Goal: Information Seeking & Learning: Check status

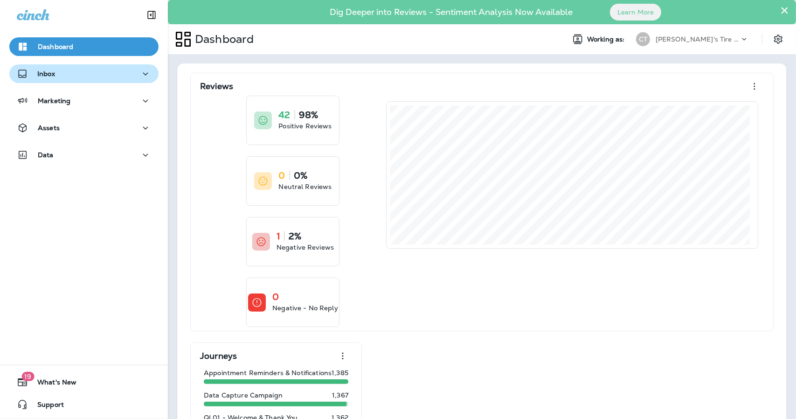
click at [55, 73] on div "Inbox" at bounding box center [84, 74] width 134 height 12
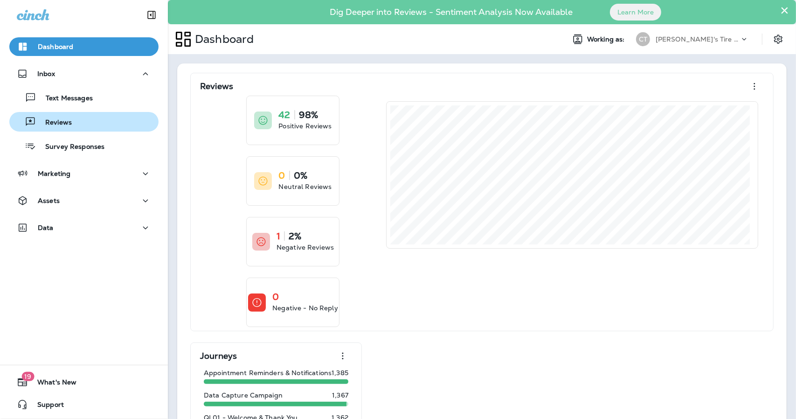
click at [55, 123] on p "Reviews" at bounding box center [54, 122] width 36 height 9
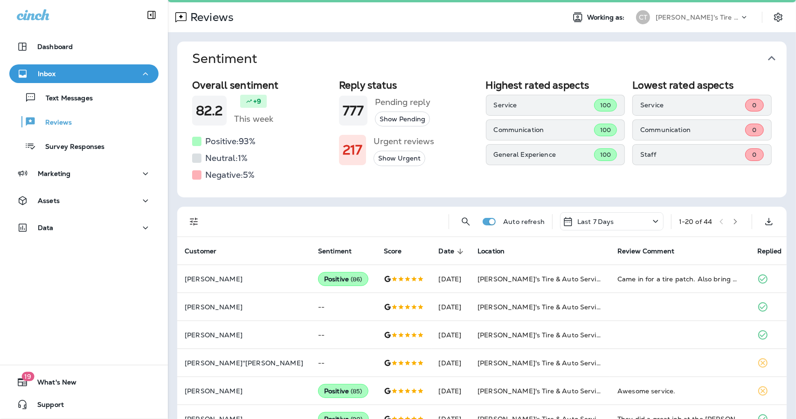
scroll to position [21, 0]
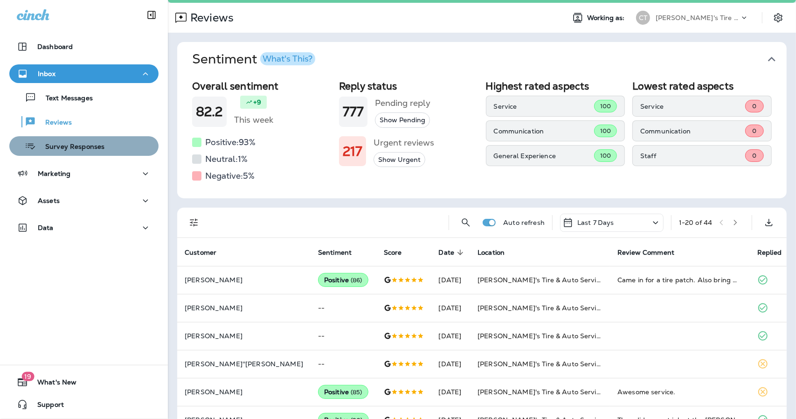
drag, startPoint x: 89, startPoint y: 149, endPoint x: 94, endPoint y: 148, distance: 4.8
click at [94, 148] on p "Survey Responses" at bounding box center [70, 147] width 69 height 9
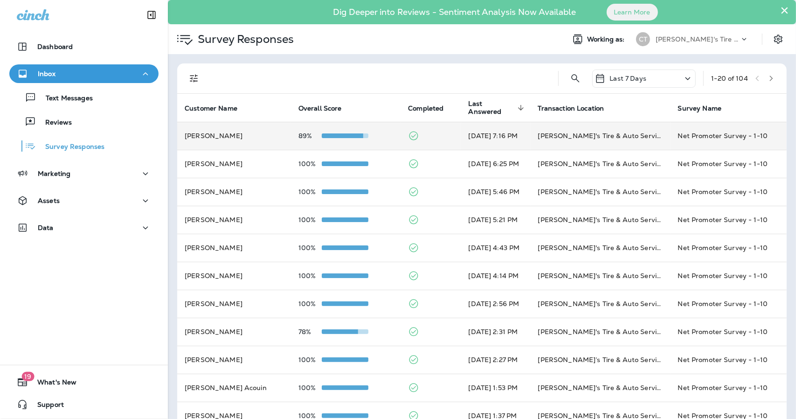
click at [378, 140] on td "89%" at bounding box center [346, 136] width 110 height 28
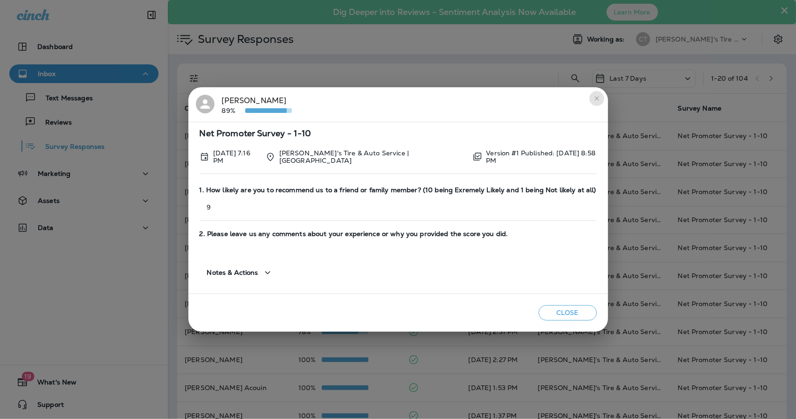
click at [594, 100] on icon "close" at bounding box center [596, 98] width 7 height 7
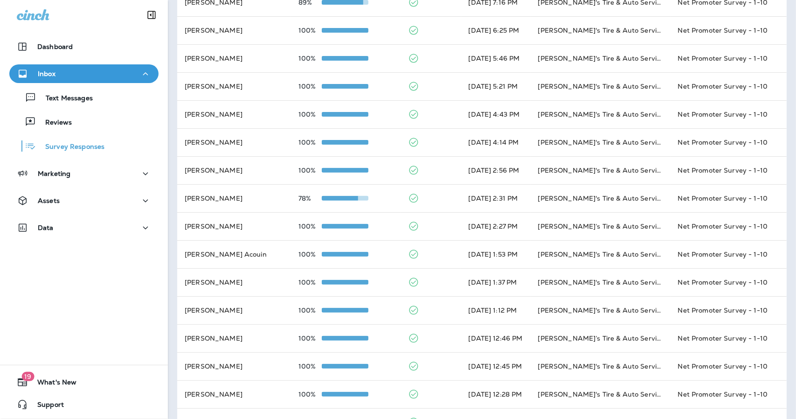
scroll to position [132, 0]
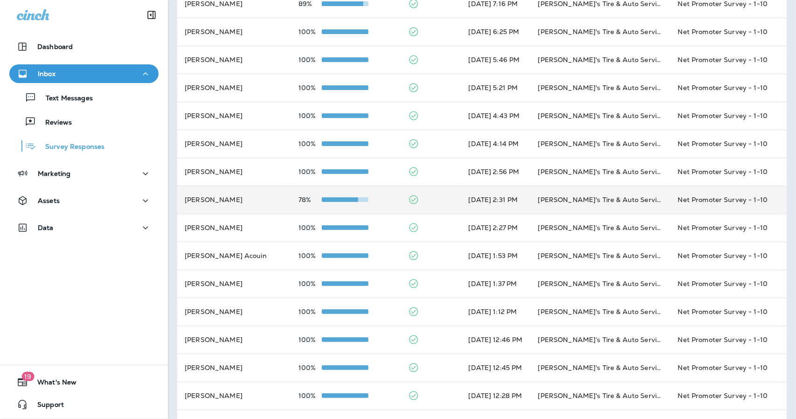
click at [418, 203] on td at bounding box center [430, 200] width 60 height 28
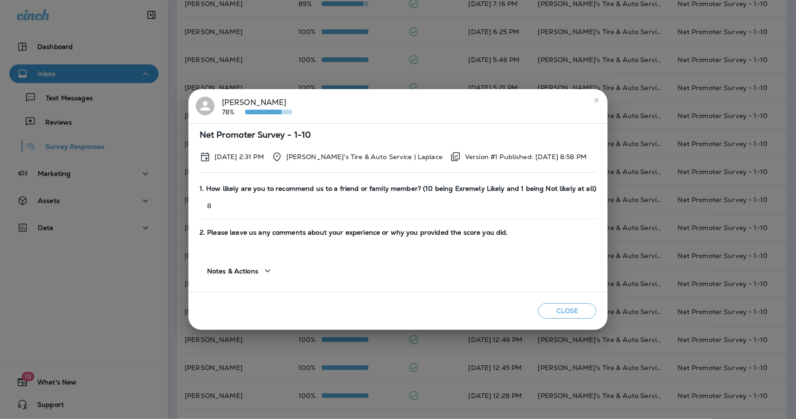
click at [595, 98] on icon "close" at bounding box center [595, 99] width 7 height 7
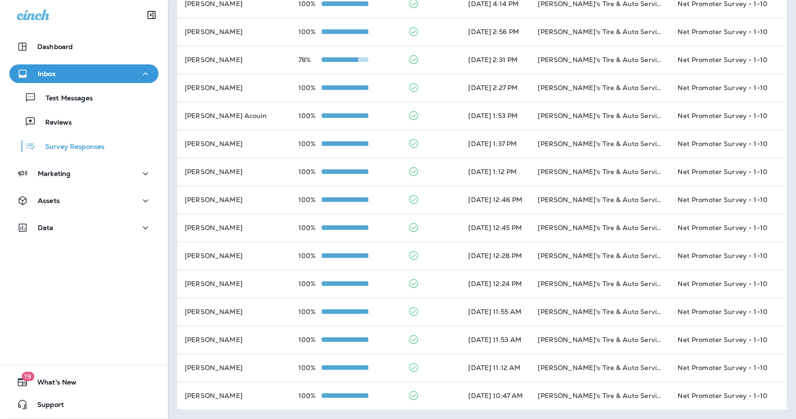
scroll to position [0, 0]
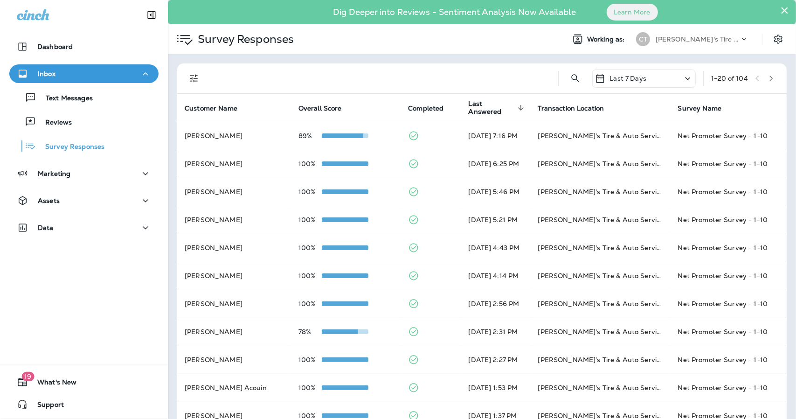
click at [644, 80] on div "Last 7 Days" at bounding box center [643, 78] width 103 height 18
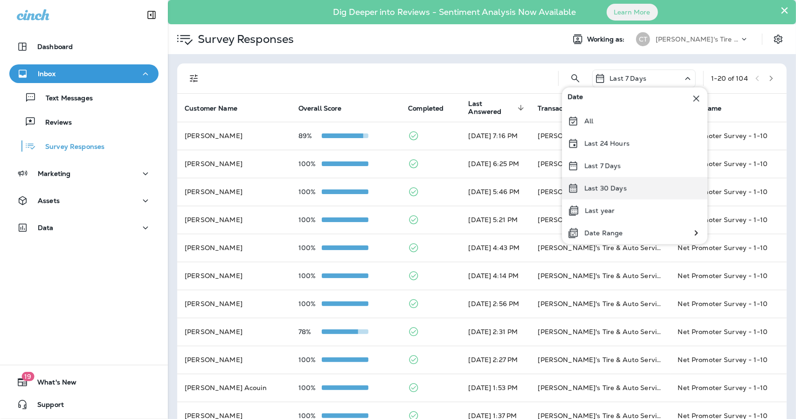
click at [616, 184] on p "Last 30 Days" at bounding box center [605, 187] width 42 height 7
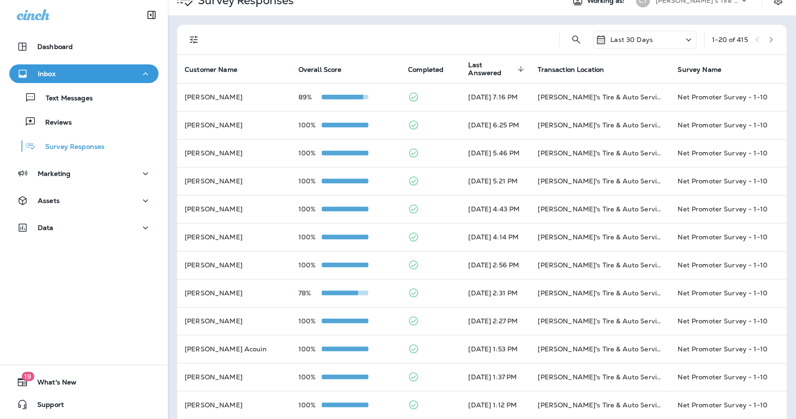
scroll to position [16, 0]
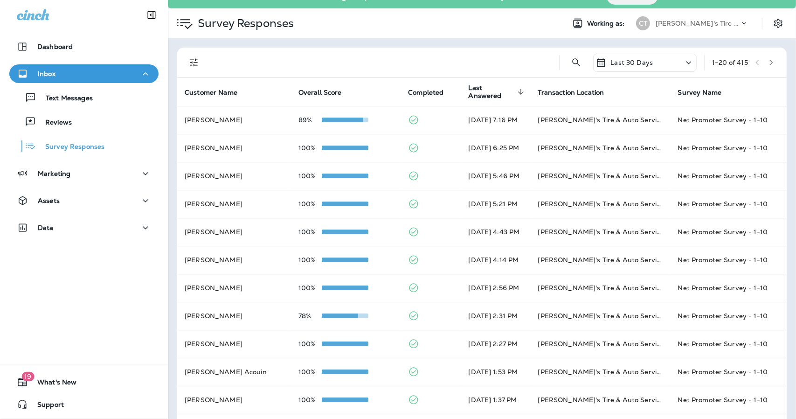
click at [764, 60] on button "button" at bounding box center [771, 62] width 14 height 14
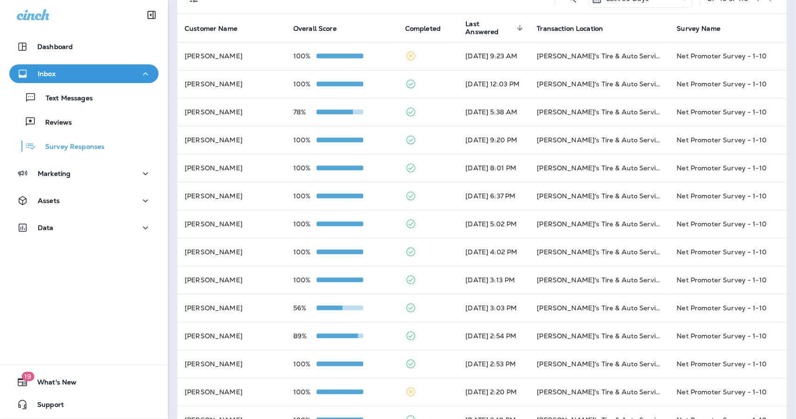
scroll to position [80, 0]
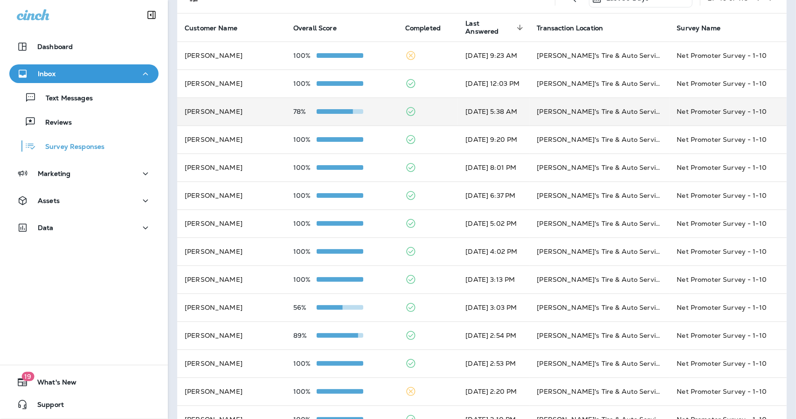
click at [433, 112] on td at bounding box center [428, 111] width 60 height 28
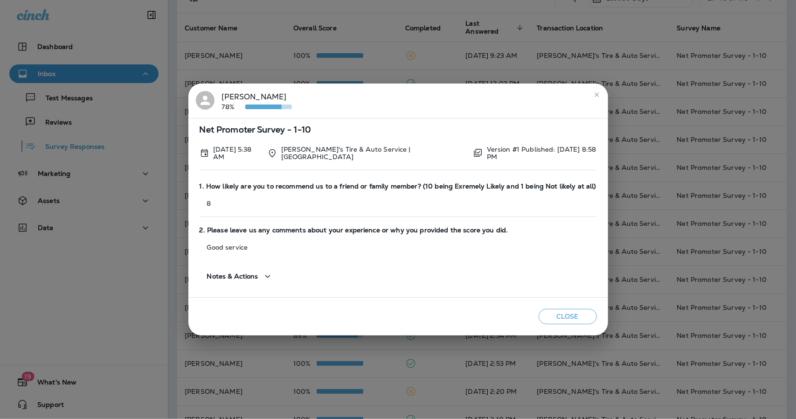
click at [595, 96] on icon "close" at bounding box center [596, 94] width 4 height 4
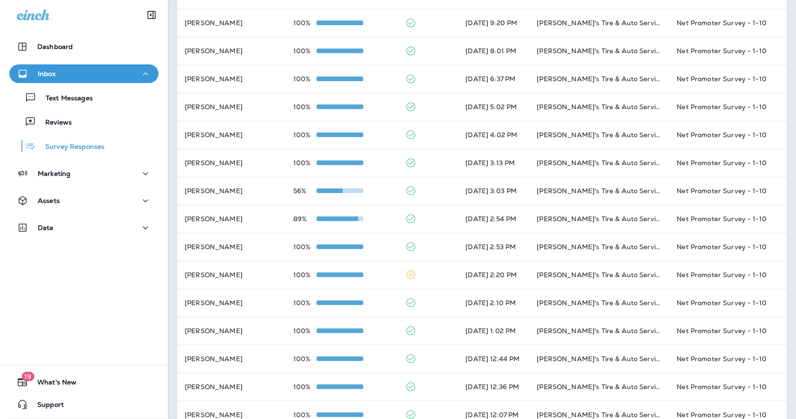
scroll to position [198, 0]
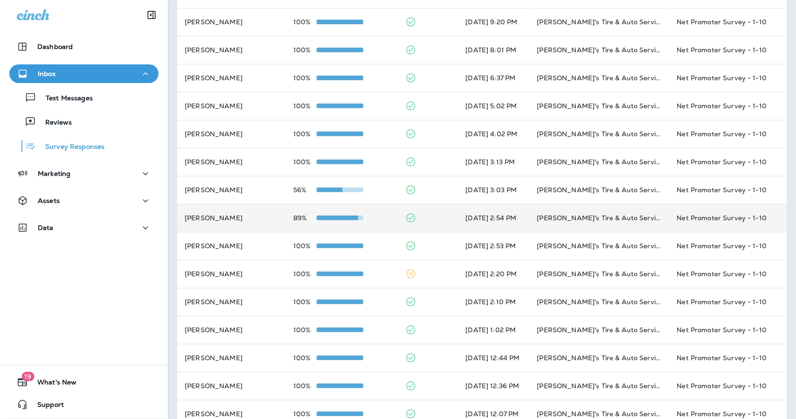
click at [432, 225] on td at bounding box center [428, 218] width 60 height 28
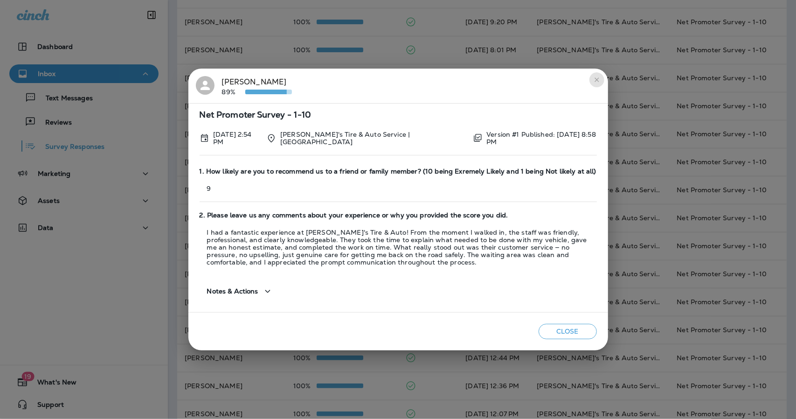
click at [600, 80] on icon "close" at bounding box center [596, 79] width 7 height 7
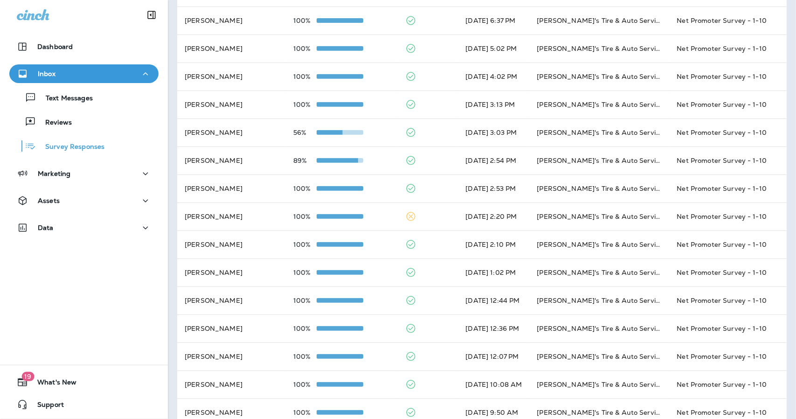
scroll to position [272, 0]
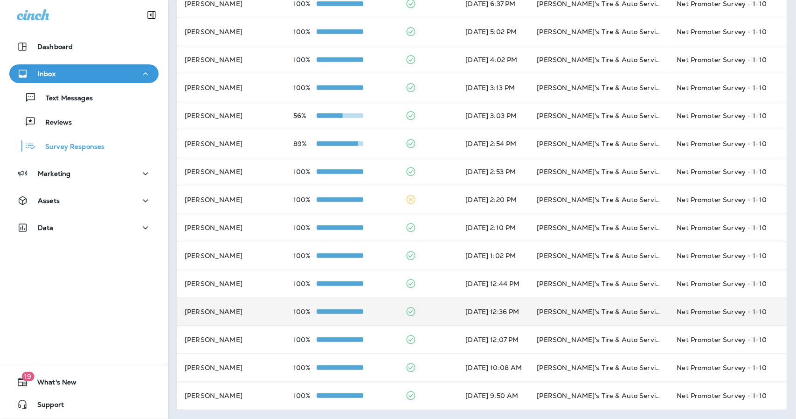
click at [414, 312] on td at bounding box center [428, 311] width 60 height 28
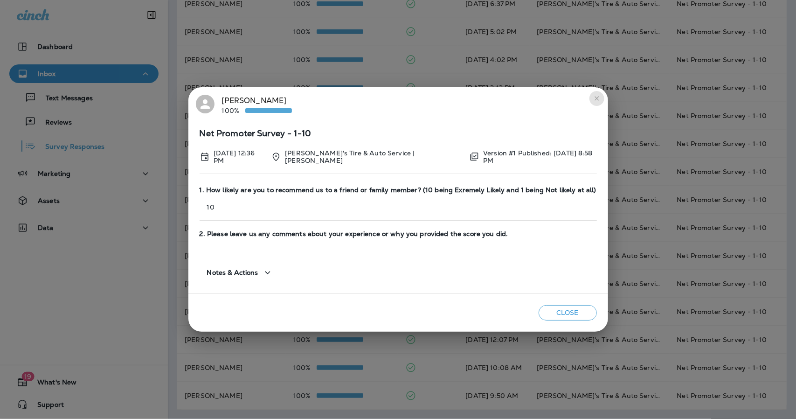
click at [593, 100] on icon "close" at bounding box center [596, 98] width 7 height 7
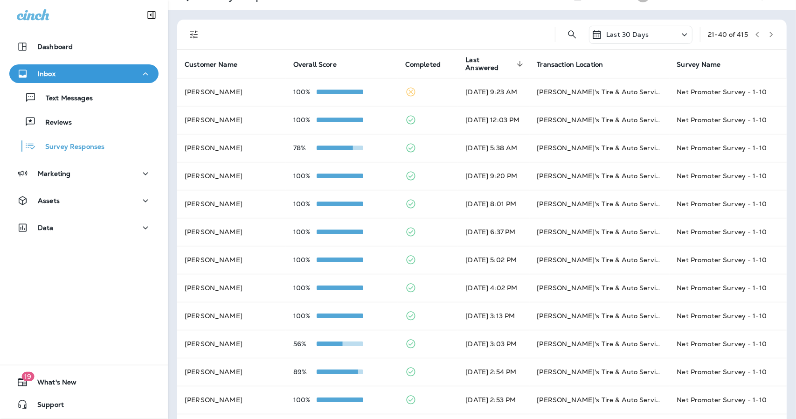
scroll to position [0, 0]
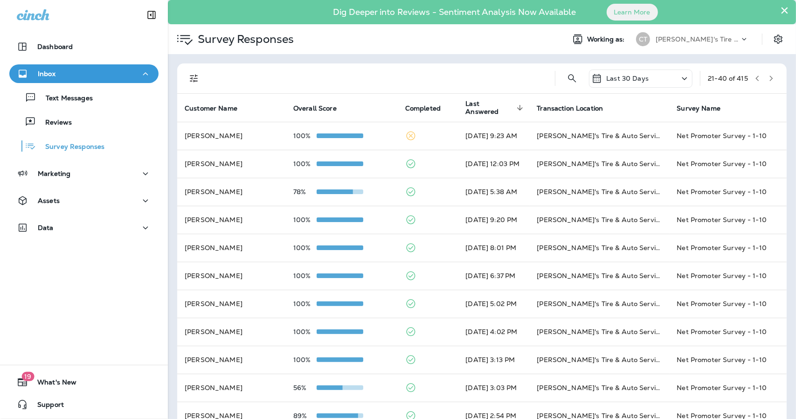
click at [768, 77] on icon "button" at bounding box center [771, 78] width 7 height 7
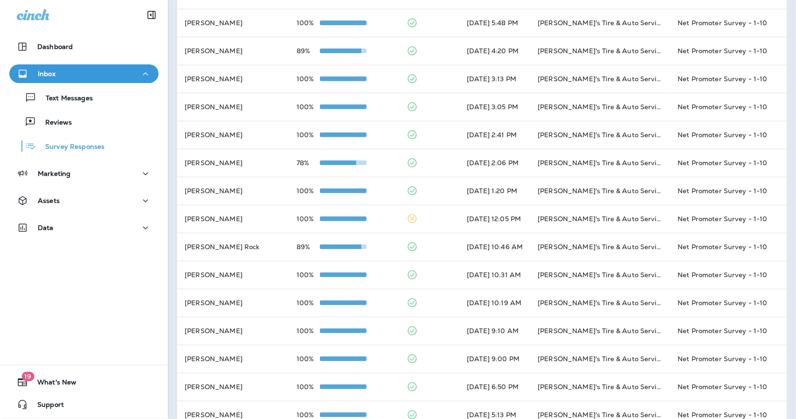
scroll to position [227, 0]
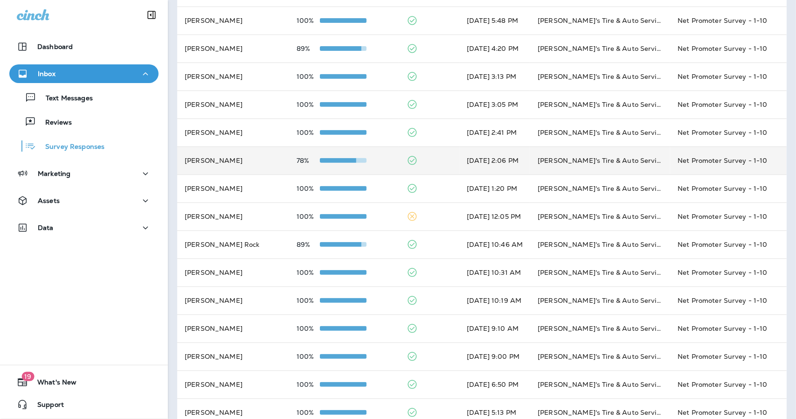
click at [441, 168] on td at bounding box center [429, 160] width 60 height 28
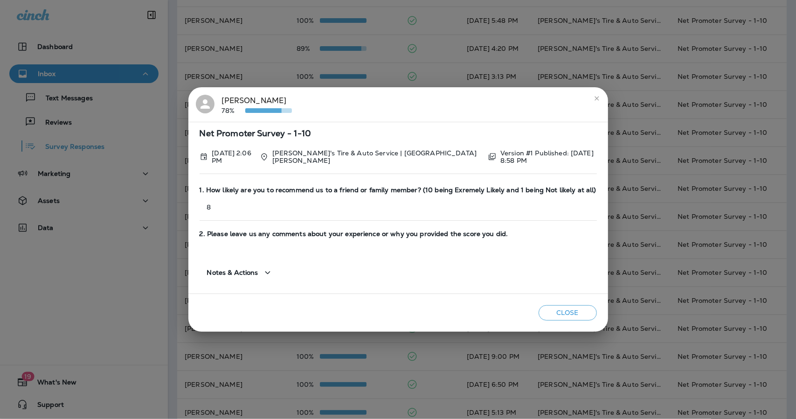
click at [596, 99] on icon "close" at bounding box center [596, 98] width 7 height 7
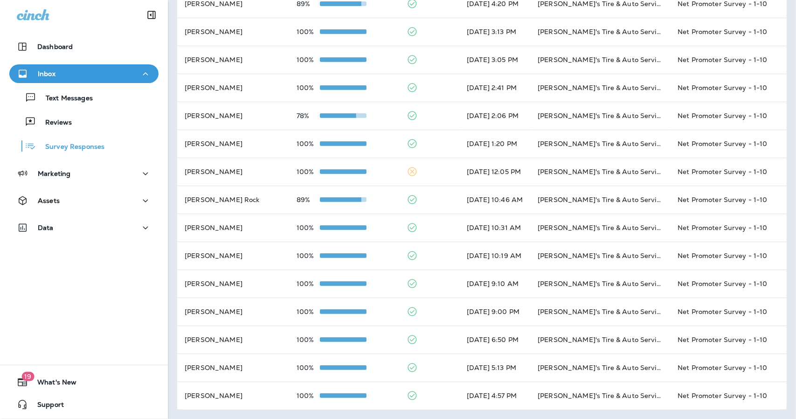
scroll to position [0, 0]
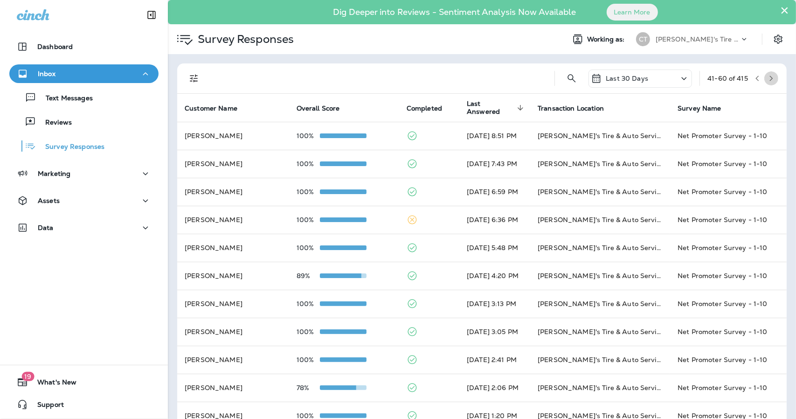
click at [764, 74] on button "button" at bounding box center [771, 78] width 14 height 14
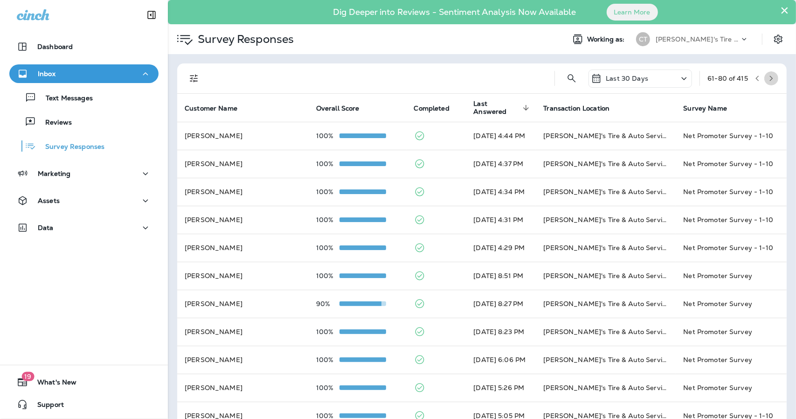
click at [768, 80] on icon "button" at bounding box center [771, 78] width 7 height 7
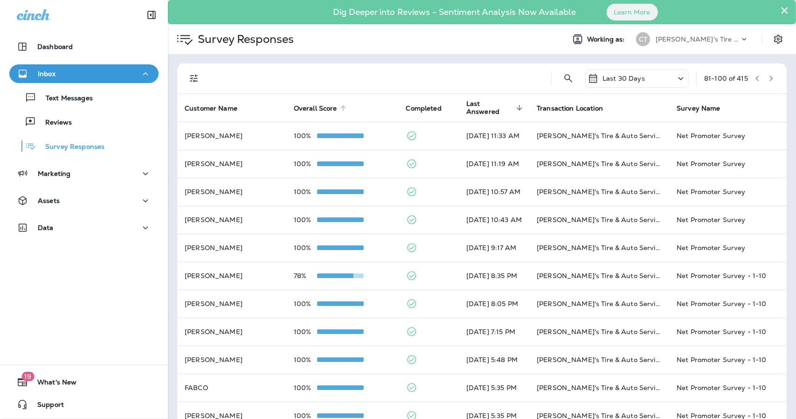
click at [304, 109] on span "Overall Score" at bounding box center [315, 108] width 43 height 8
click at [655, 82] on div "Last 30 Days" at bounding box center [636, 78] width 103 height 18
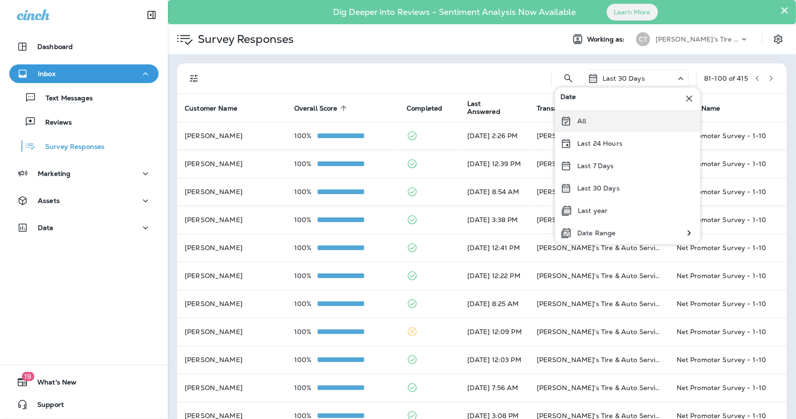
click at [607, 122] on div "All" at bounding box center [627, 121] width 145 height 22
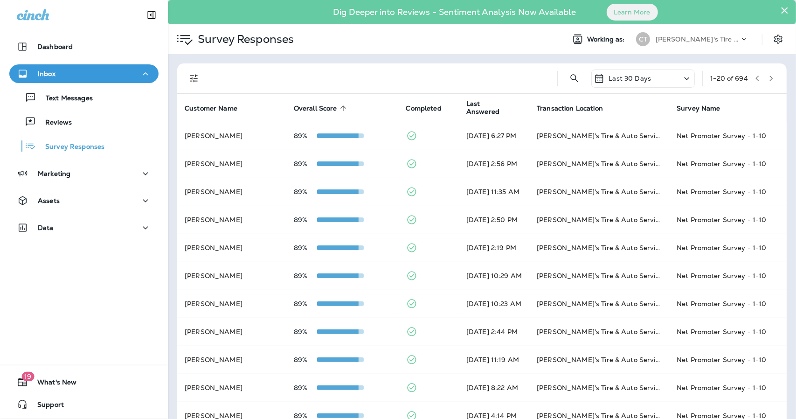
click at [629, 86] on div "Last 30 Days" at bounding box center [642, 78] width 103 height 18
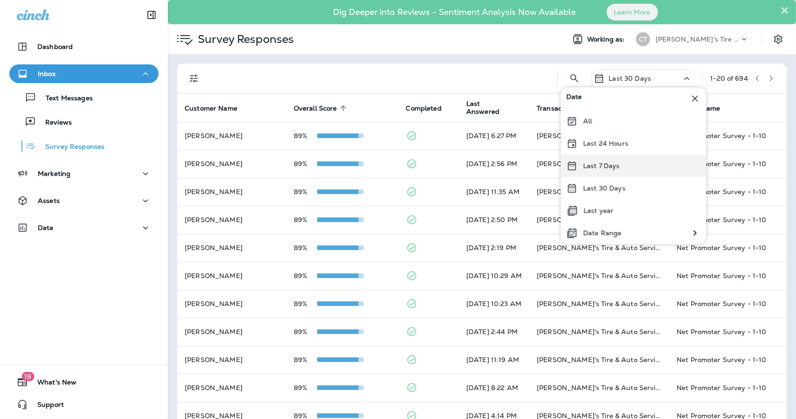
click at [602, 165] on p "Last 7 Days" at bounding box center [601, 165] width 37 height 7
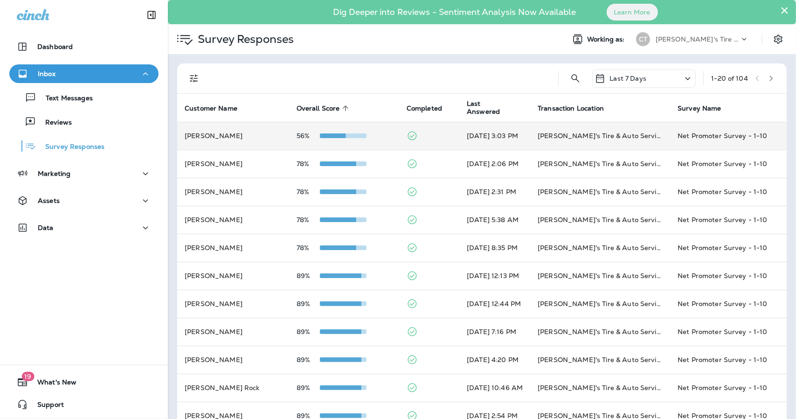
click at [432, 147] on td at bounding box center [429, 136] width 60 height 28
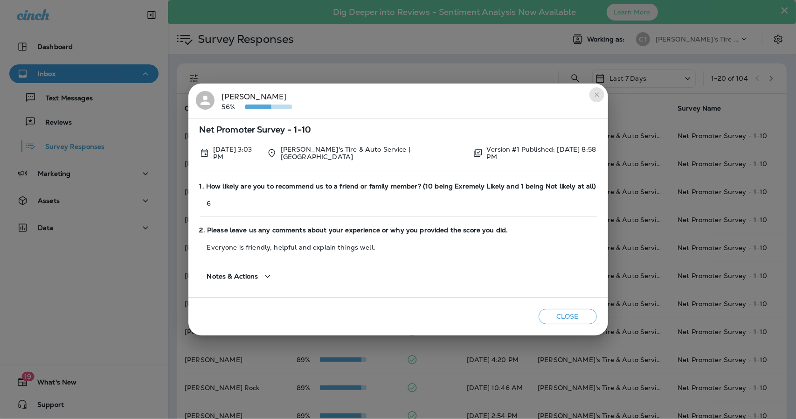
click at [594, 93] on icon "close" at bounding box center [596, 94] width 7 height 7
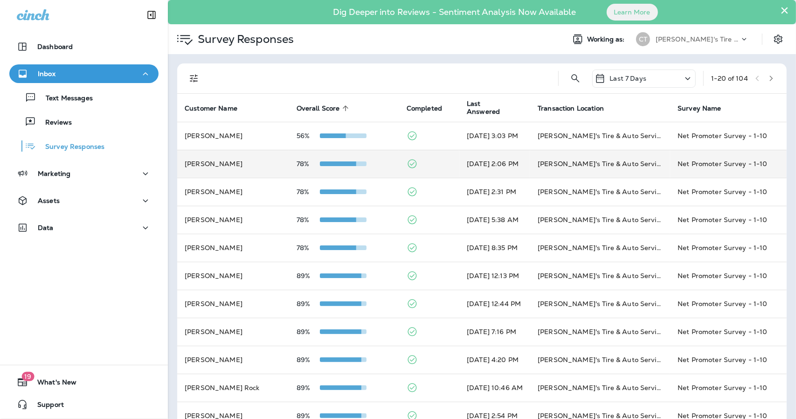
click at [431, 165] on td at bounding box center [429, 164] width 60 height 28
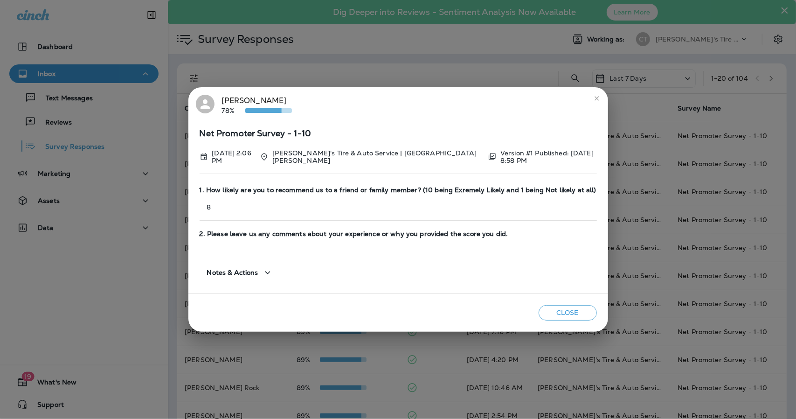
click at [594, 100] on icon "close" at bounding box center [596, 98] width 4 height 4
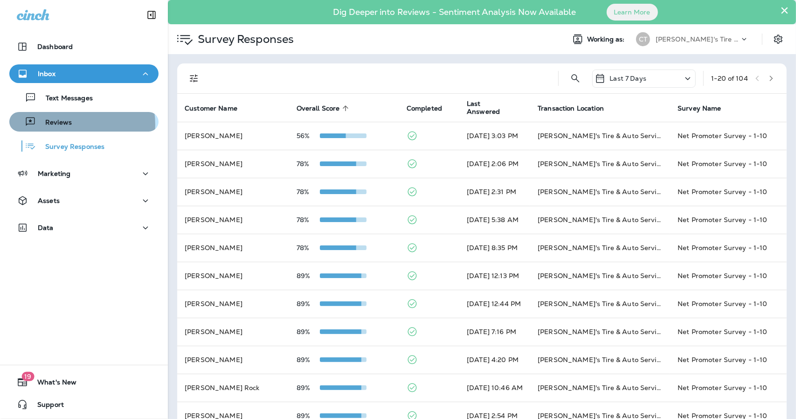
drag, startPoint x: 794, startPoint y: 89, endPoint x: 63, endPoint y: 124, distance: 731.3
click at [63, 124] on p "Reviews" at bounding box center [54, 122] width 36 height 9
